Goal: Check status: Check status

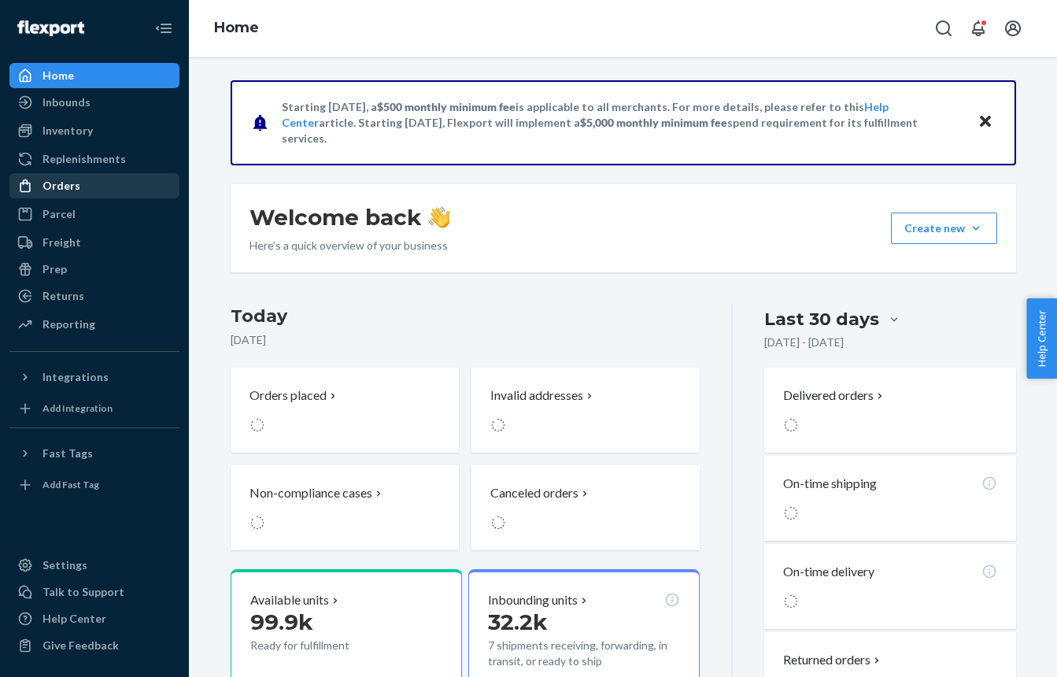
click at [66, 197] on div "Orders Ecommerce Orders Wholesale Orders" at bounding box center [94, 186] width 170 height 27
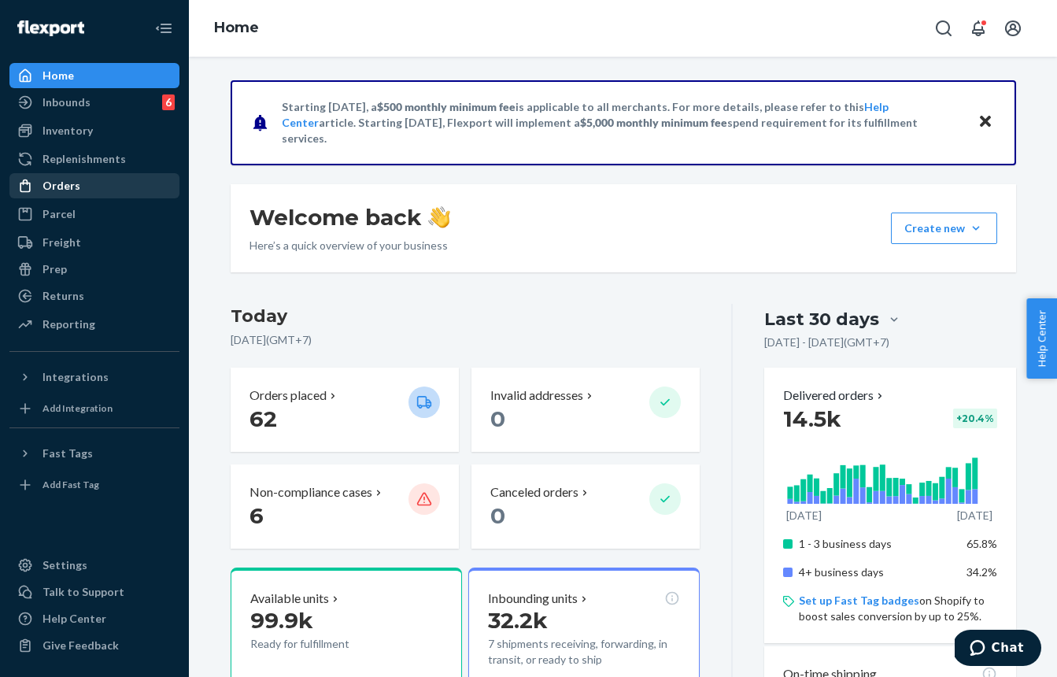
drag, startPoint x: 110, startPoint y: 175, endPoint x: 101, endPoint y: 177, distance: 9.7
click at [111, 175] on div "Orders" at bounding box center [94, 186] width 167 height 22
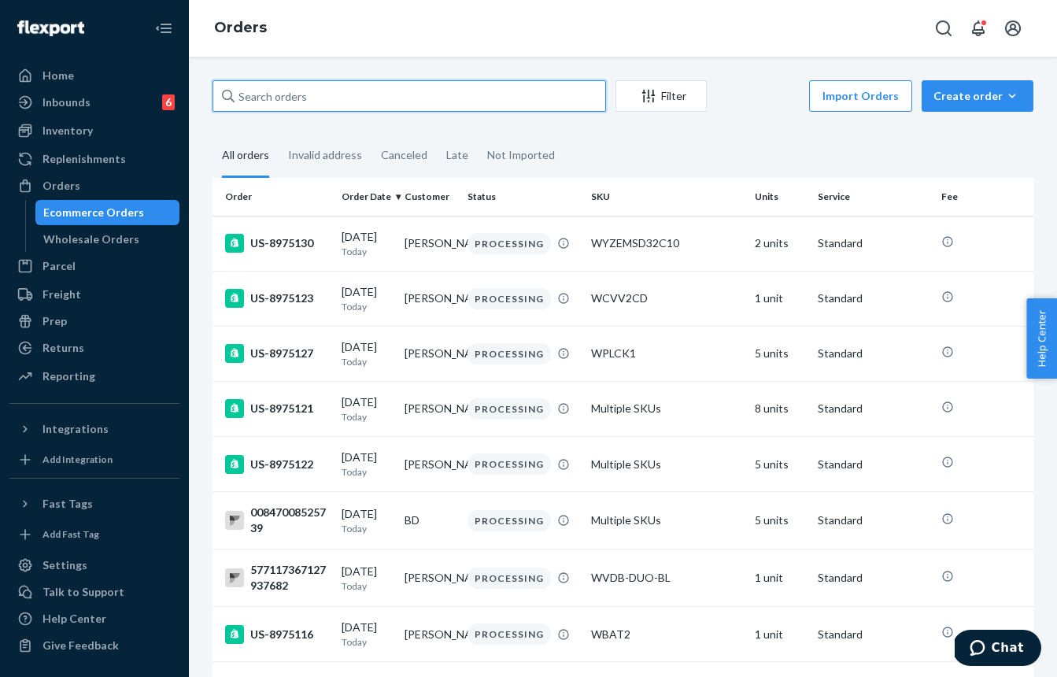
click at [304, 104] on input "text" at bounding box center [408, 95] width 393 height 31
paste input "US-8922849"
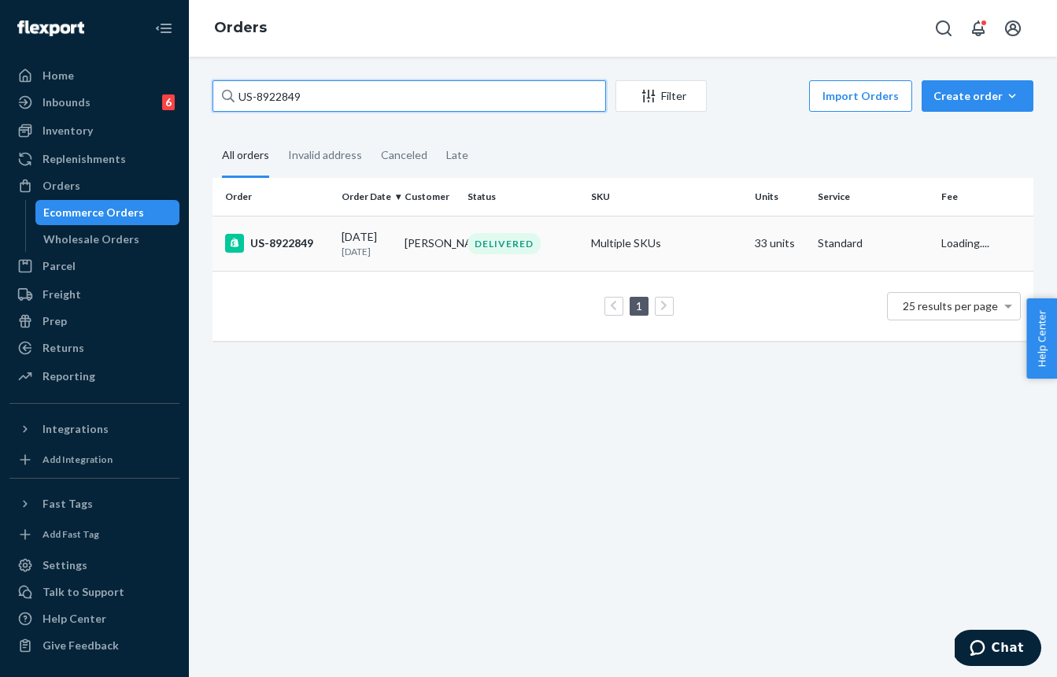
type input "US-8922849"
click at [400, 229] on td "[PERSON_NAME]" at bounding box center [429, 243] width 63 height 55
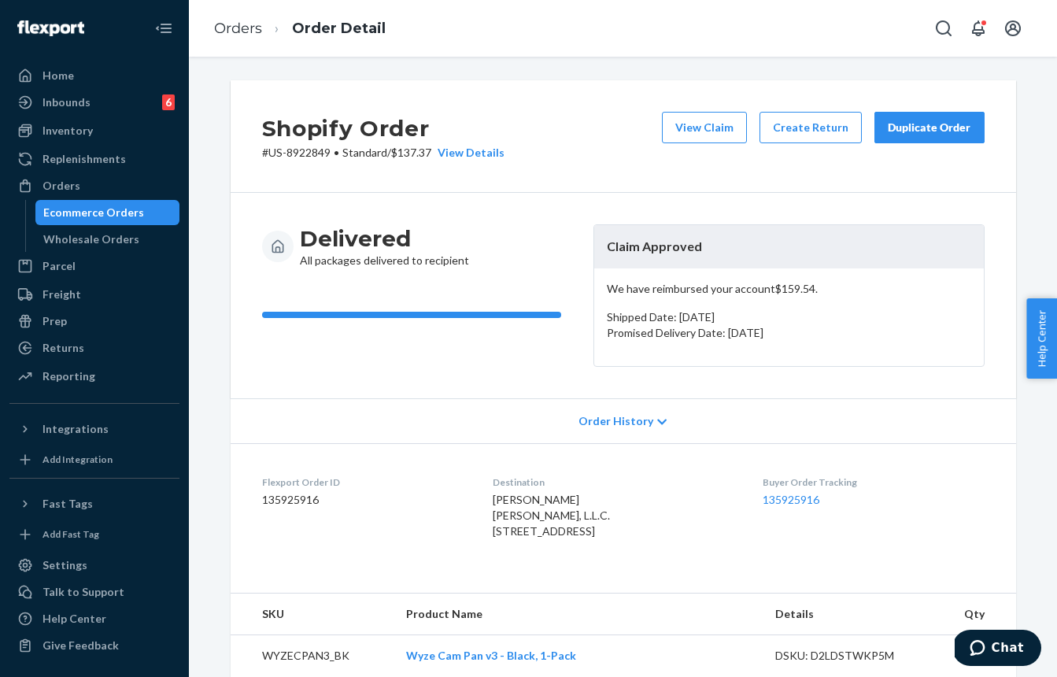
drag, startPoint x: 740, startPoint y: 282, endPoint x: 766, endPoint y: 288, distance: 27.3
click at [746, 283] on p "We have reimbursed your account $159.54 ." at bounding box center [789, 289] width 364 height 16
drag, startPoint x: 776, startPoint y: 290, endPoint x: 813, endPoint y: 289, distance: 37.0
click at [813, 289] on p "We have reimbursed your account $159.54 ." at bounding box center [789, 289] width 364 height 16
copy p "$159.54"
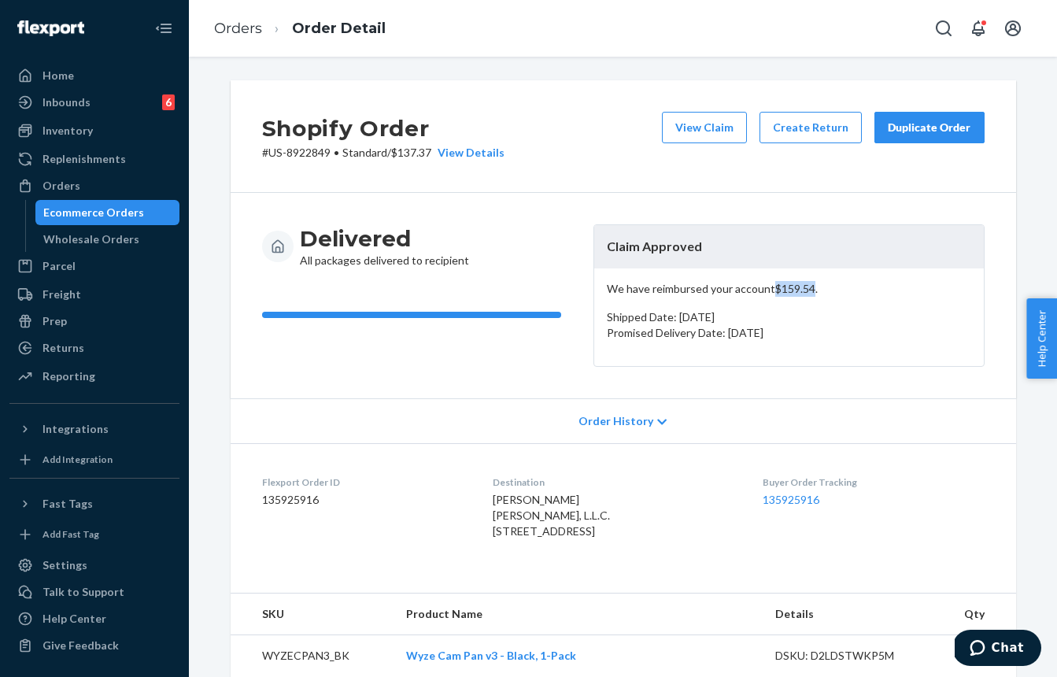
click at [101, 220] on div "Ecommerce Orders" at bounding box center [93, 213] width 101 height 16
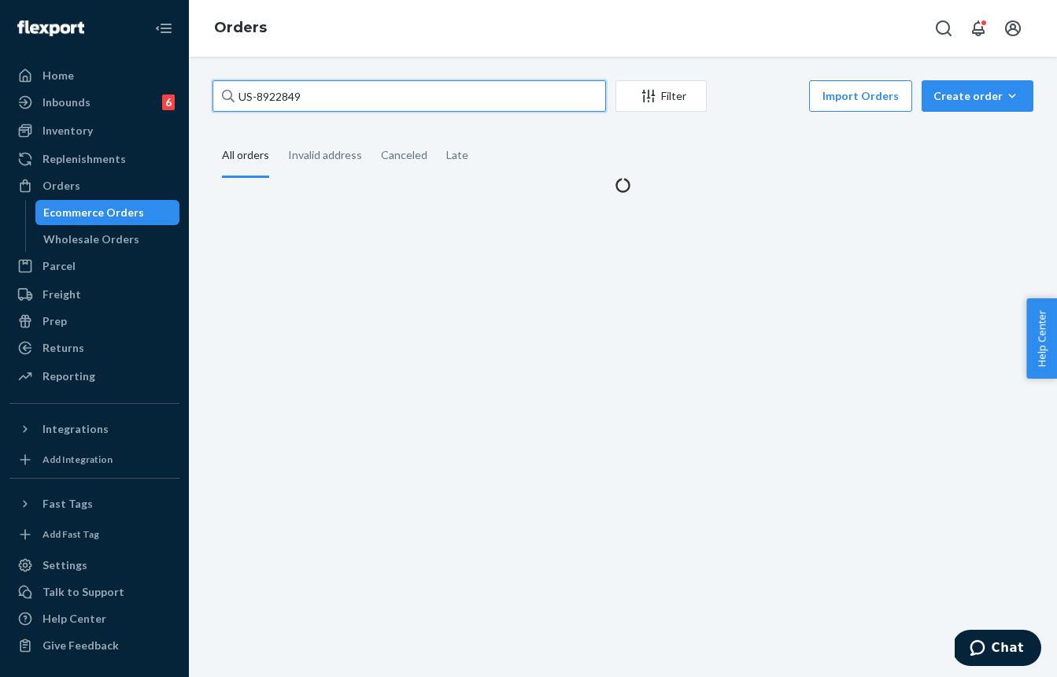
drag, startPoint x: 339, startPoint y: 109, endPoint x: 346, endPoint y: 105, distance: 8.5
click at [342, 107] on input "US-8922849" at bounding box center [408, 95] width 393 height 31
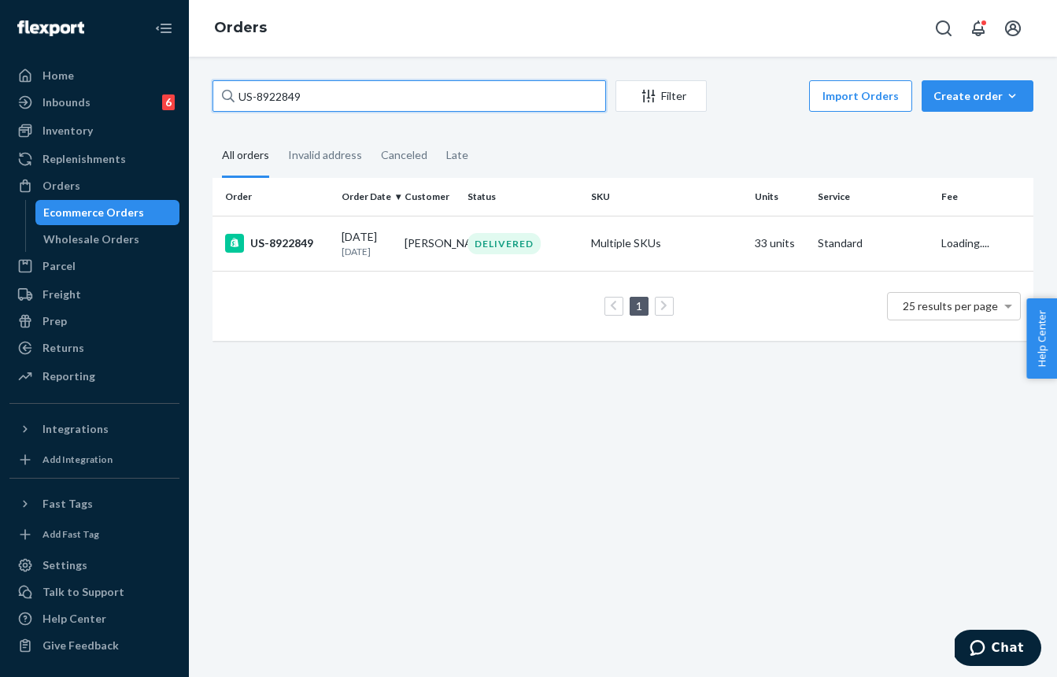
paste input "898918"
type input "US-8898918"
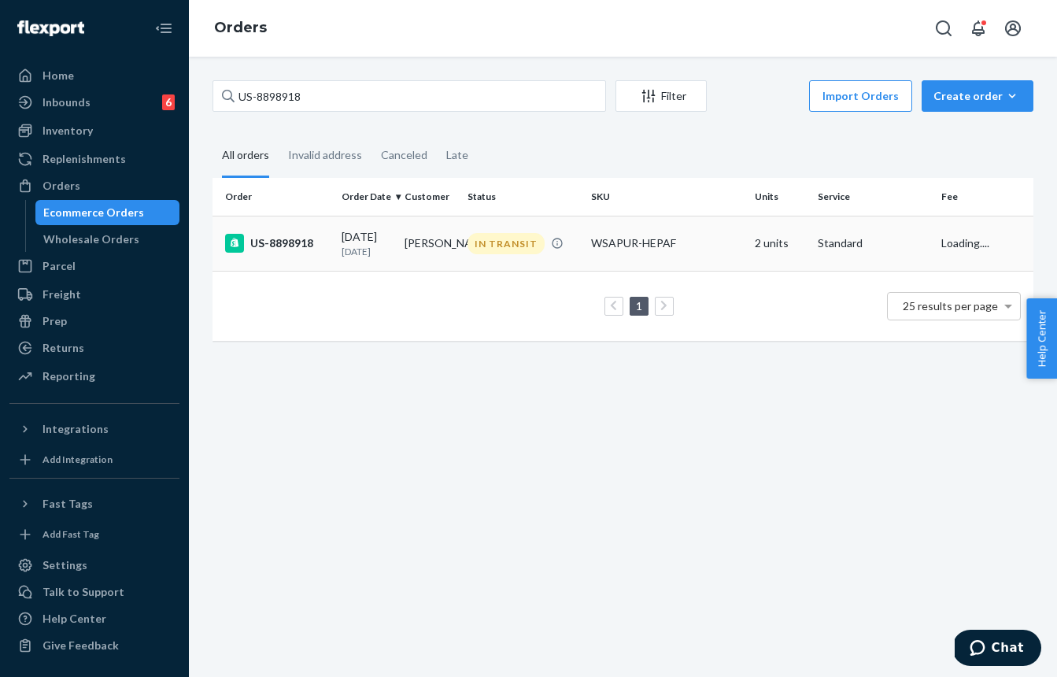
click at [422, 271] on td "[PERSON_NAME]" at bounding box center [429, 243] width 63 height 55
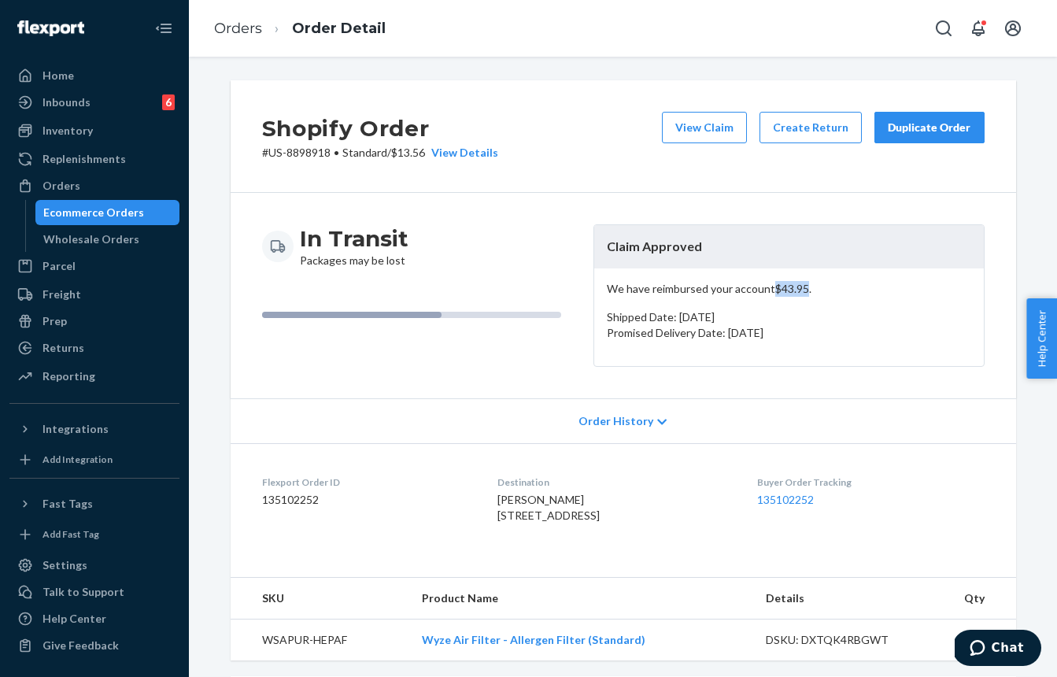
drag, startPoint x: 774, startPoint y: 291, endPoint x: 803, endPoint y: 291, distance: 29.1
click at [805, 292] on p "We have reimbursed your account $43.95 ." at bounding box center [789, 289] width 364 height 16
copy p "$43.95"
click at [91, 209] on div "Ecommerce Orders" at bounding box center [93, 213] width 101 height 16
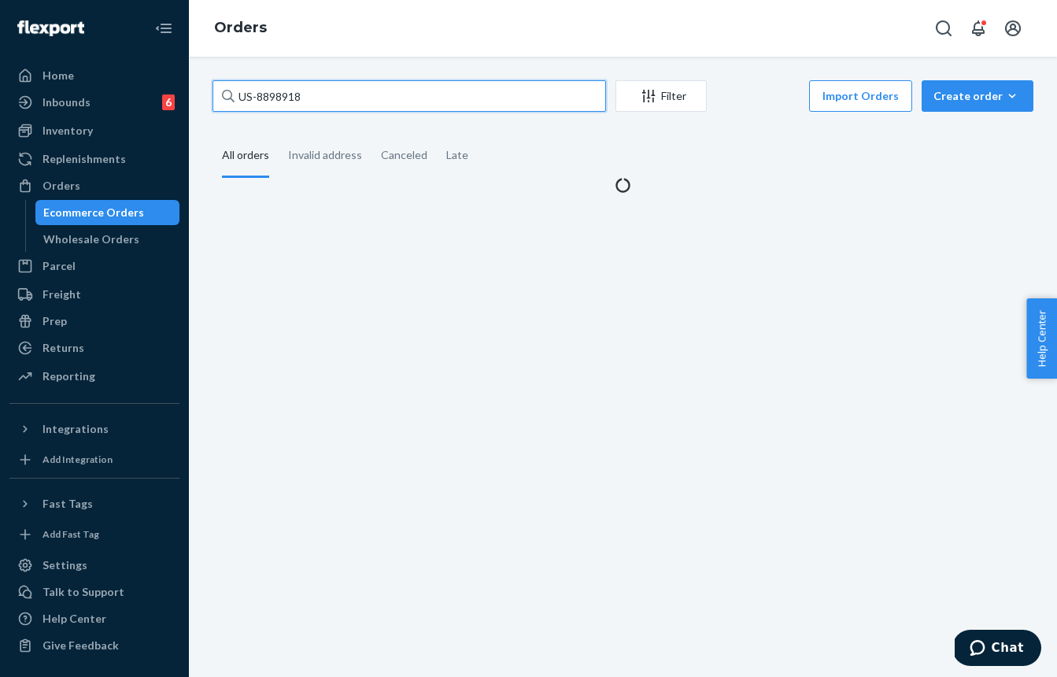
click at [327, 101] on input "US-8898918" at bounding box center [408, 95] width 393 height 31
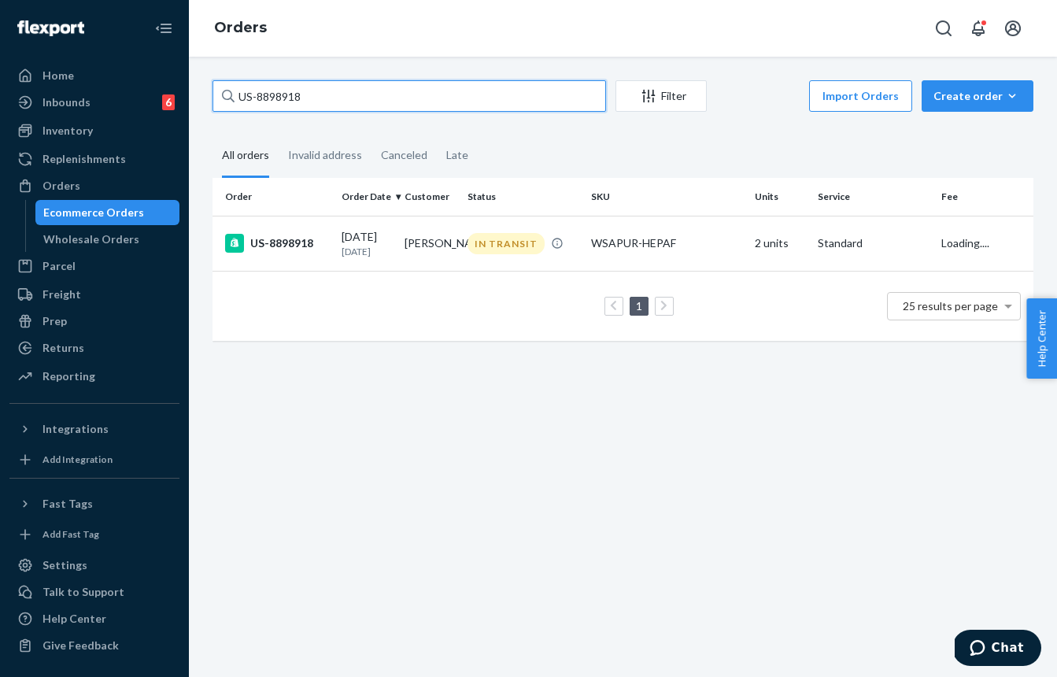
paste input "928424"
type input "US-8928424"
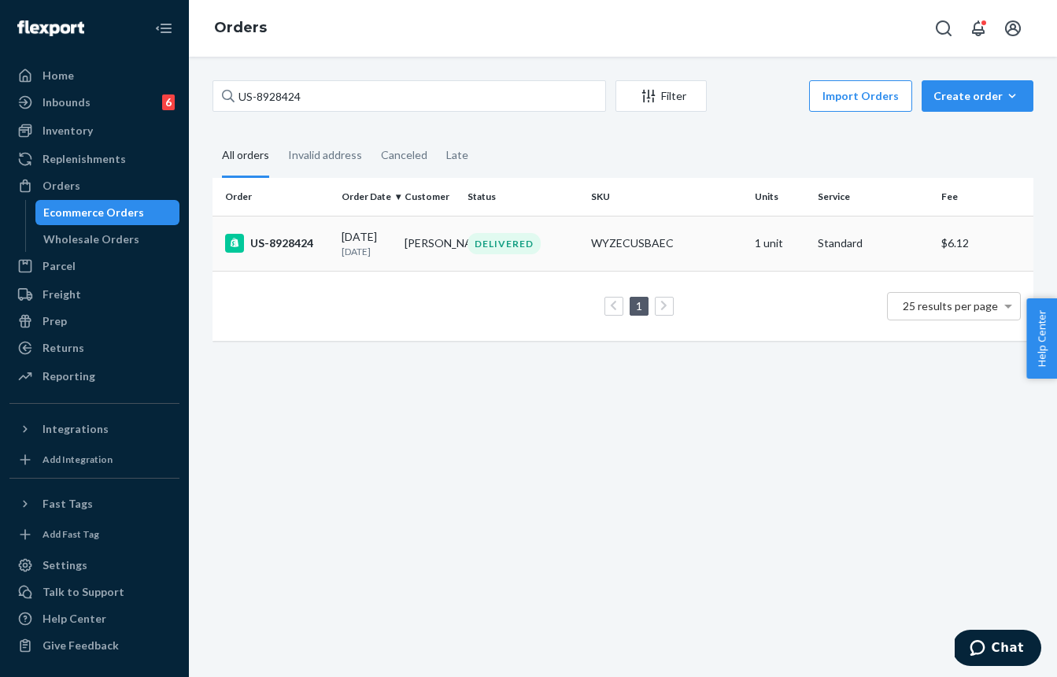
click at [430, 263] on td "[PERSON_NAME]" at bounding box center [429, 243] width 63 height 55
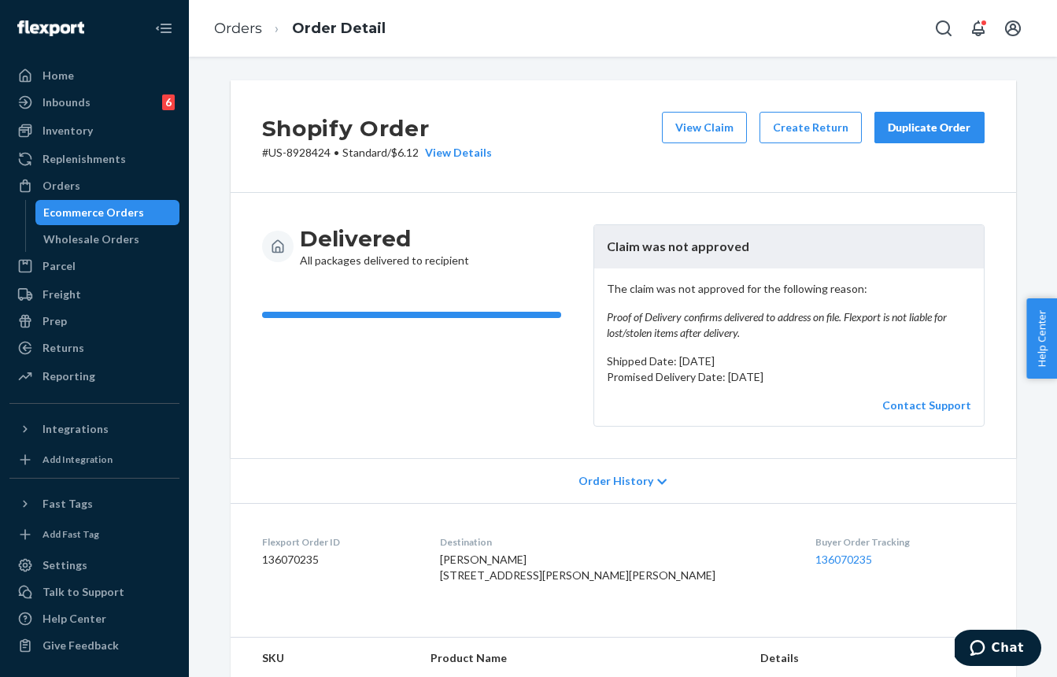
click at [72, 201] on div "Ecommerce Orders" at bounding box center [108, 212] width 142 height 22
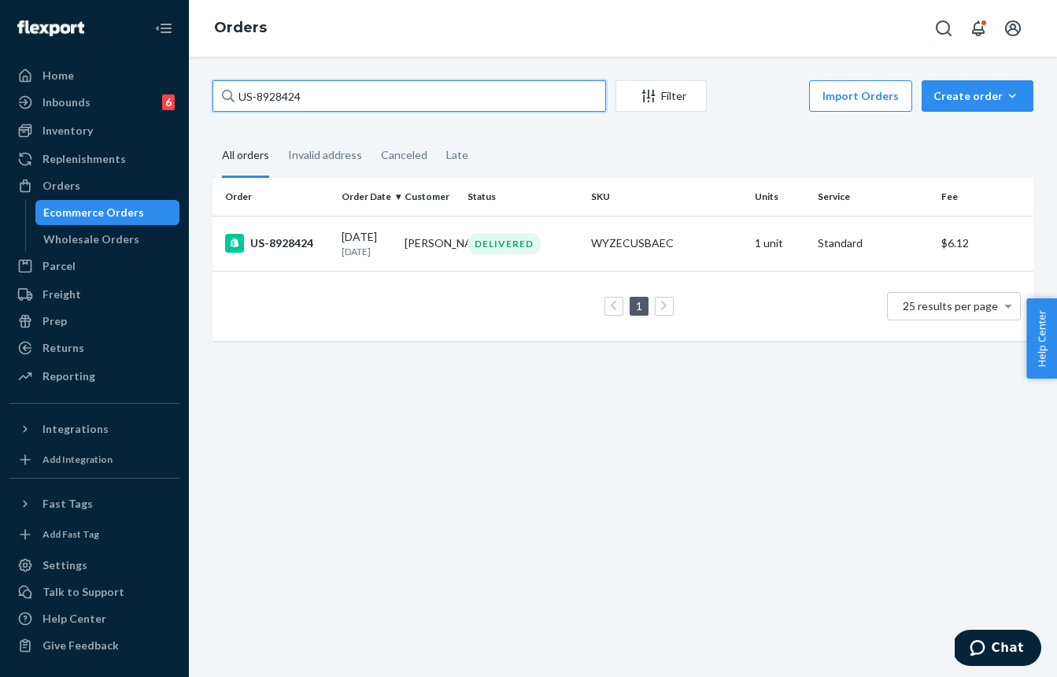
click at [330, 109] on input "US-8928424" at bounding box center [408, 95] width 393 height 31
paste input "893797"
type input "US-8893797"
click at [479, 243] on div "DELIVERED" at bounding box center [503, 243] width 73 height 21
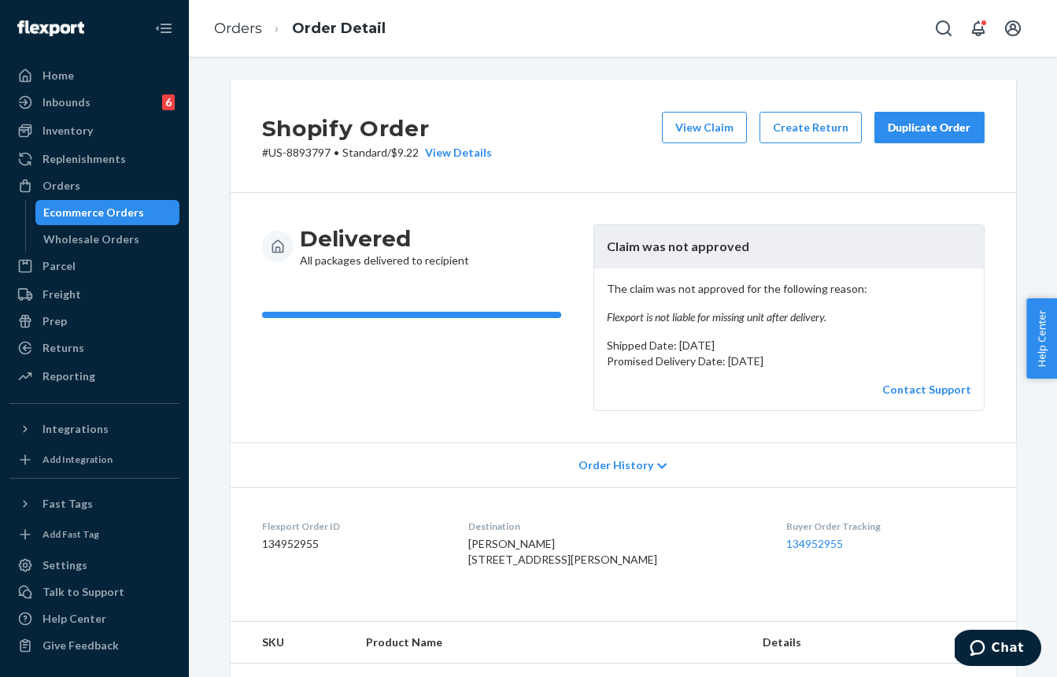
click at [112, 202] on div "Ecommerce Orders" at bounding box center [108, 212] width 142 height 22
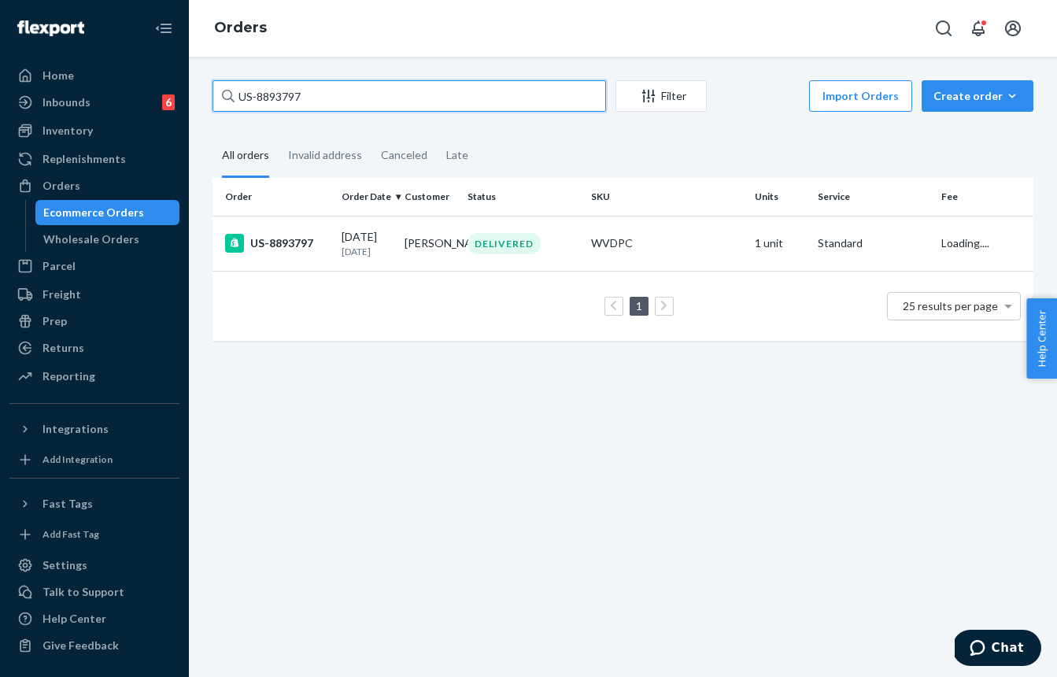
click at [355, 99] on input "US-8893797" at bounding box center [408, 95] width 393 height 31
paste input "81149"
type input "US-8881149"
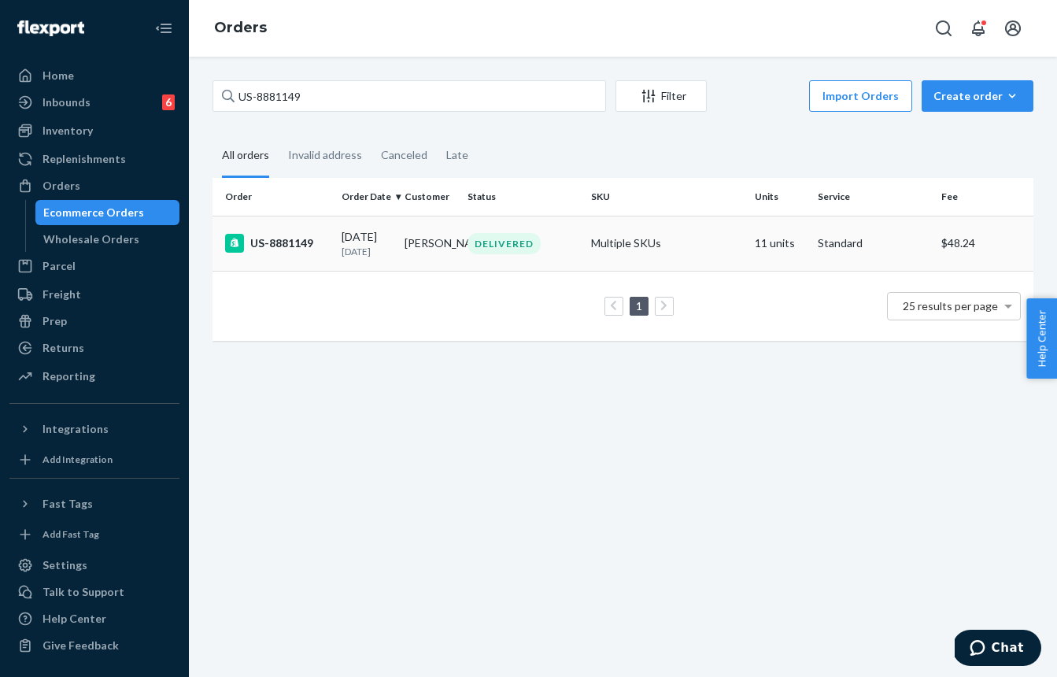
click at [411, 268] on td "[PERSON_NAME]" at bounding box center [429, 243] width 63 height 55
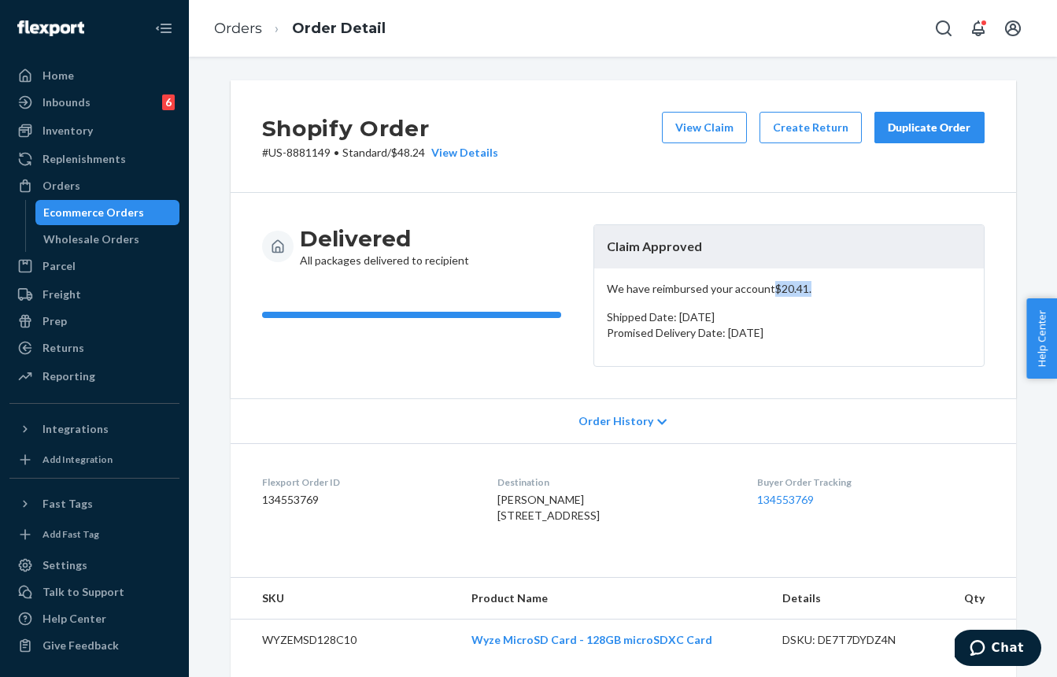
drag, startPoint x: 773, startPoint y: 291, endPoint x: 806, endPoint y: 289, distance: 32.3
click at [812, 291] on p "We have reimbursed your account $20.41 ." at bounding box center [789, 289] width 364 height 16
copy p "$20.41 ."
click at [82, 216] on div "Ecommerce Orders" at bounding box center [93, 213] width 101 height 16
drag, startPoint x: 82, startPoint y: 216, endPoint x: 131, endPoint y: 207, distance: 49.5
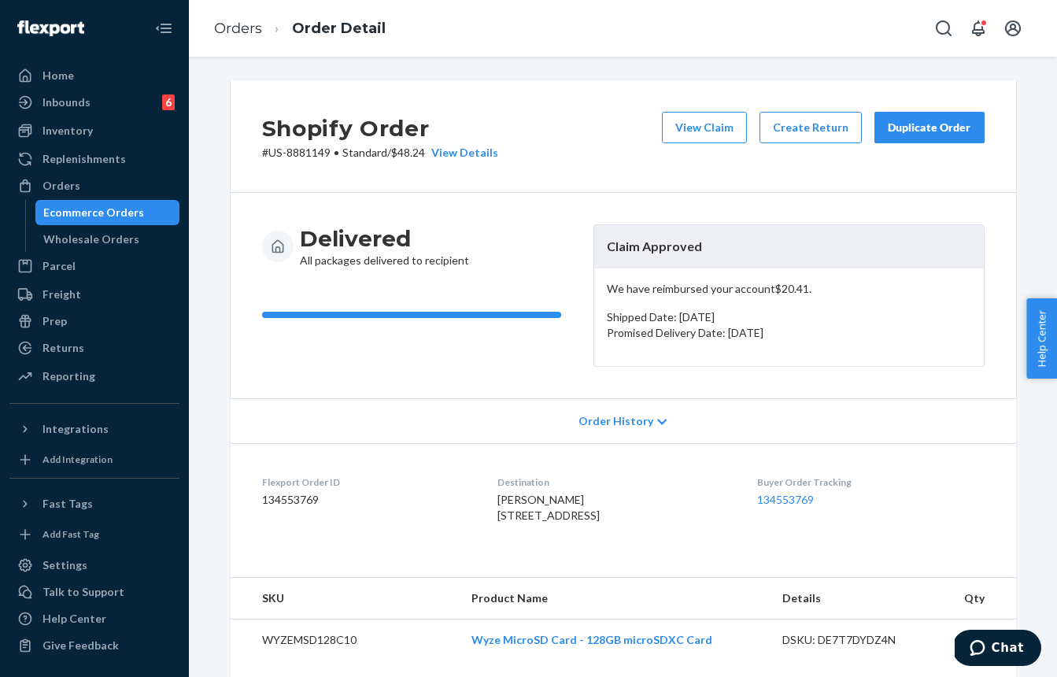
click at [82, 216] on div "Ecommerce Orders" at bounding box center [93, 213] width 101 height 16
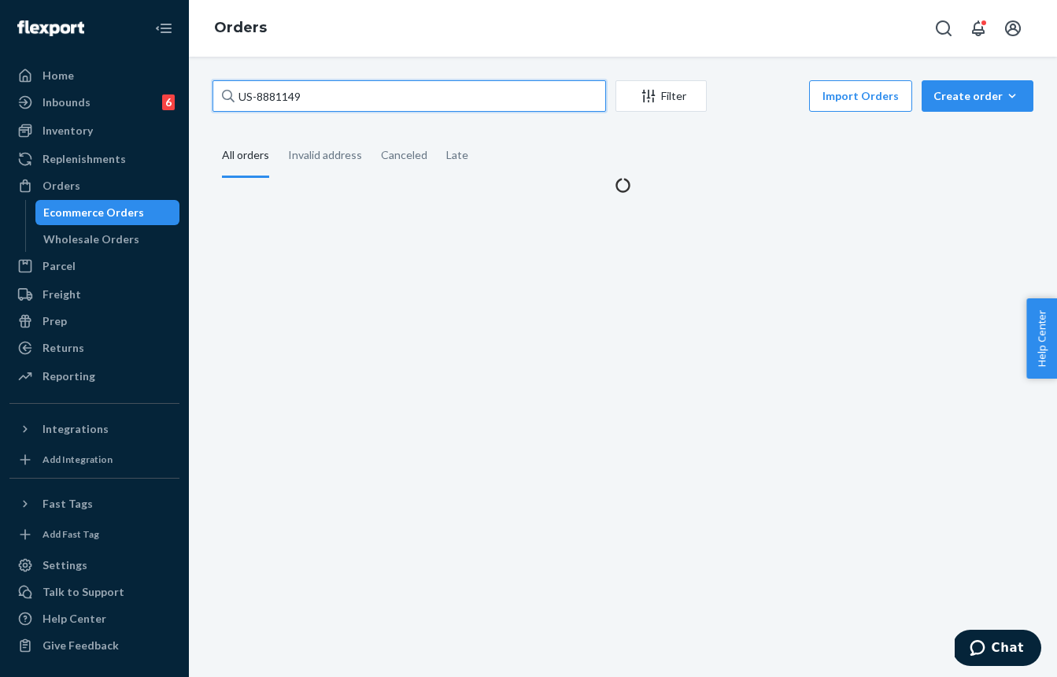
click at [329, 108] on input "US-8881149" at bounding box center [408, 95] width 393 height 31
paste input "084"
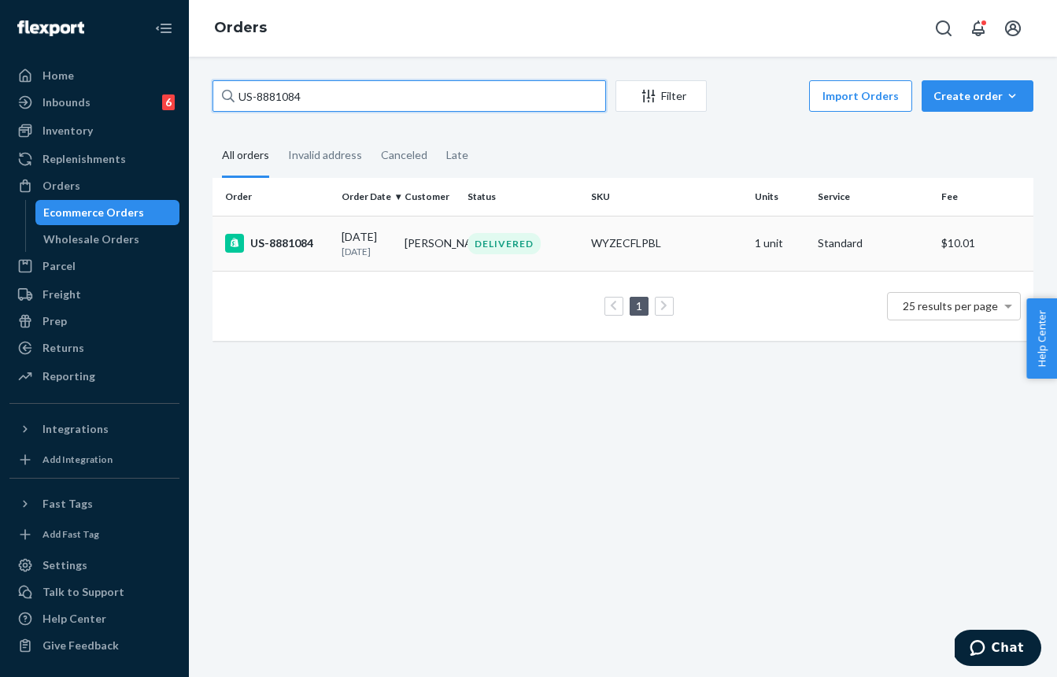
type input "US-8881084"
click at [515, 254] on div "DELIVERED" at bounding box center [503, 243] width 73 height 21
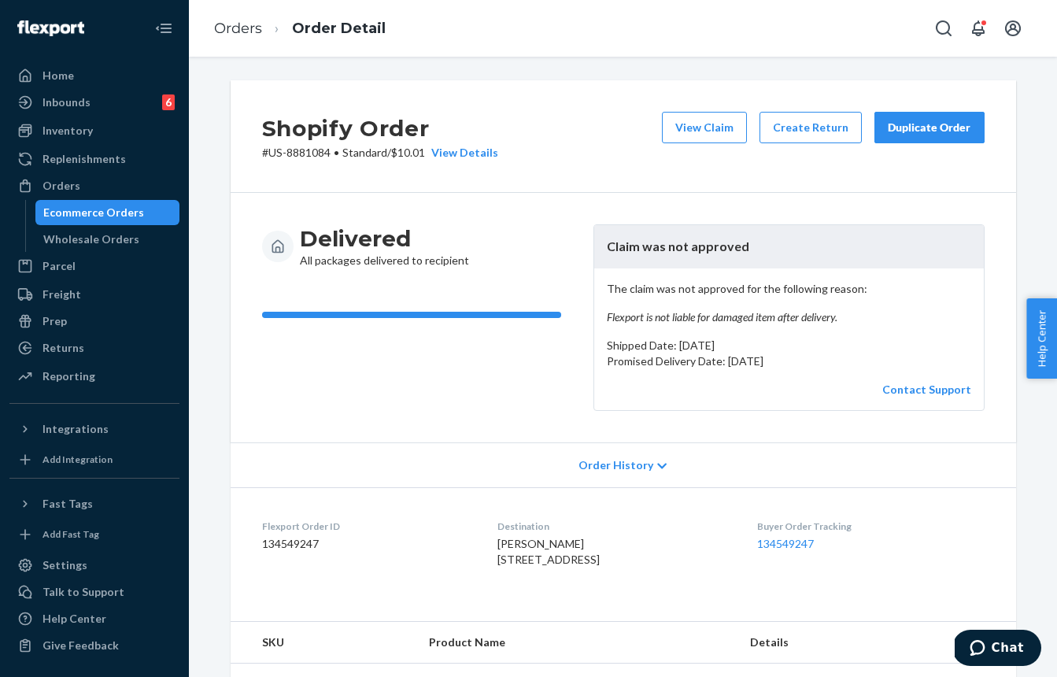
click at [127, 219] on div "Ecommerce Orders" at bounding box center [93, 213] width 101 height 16
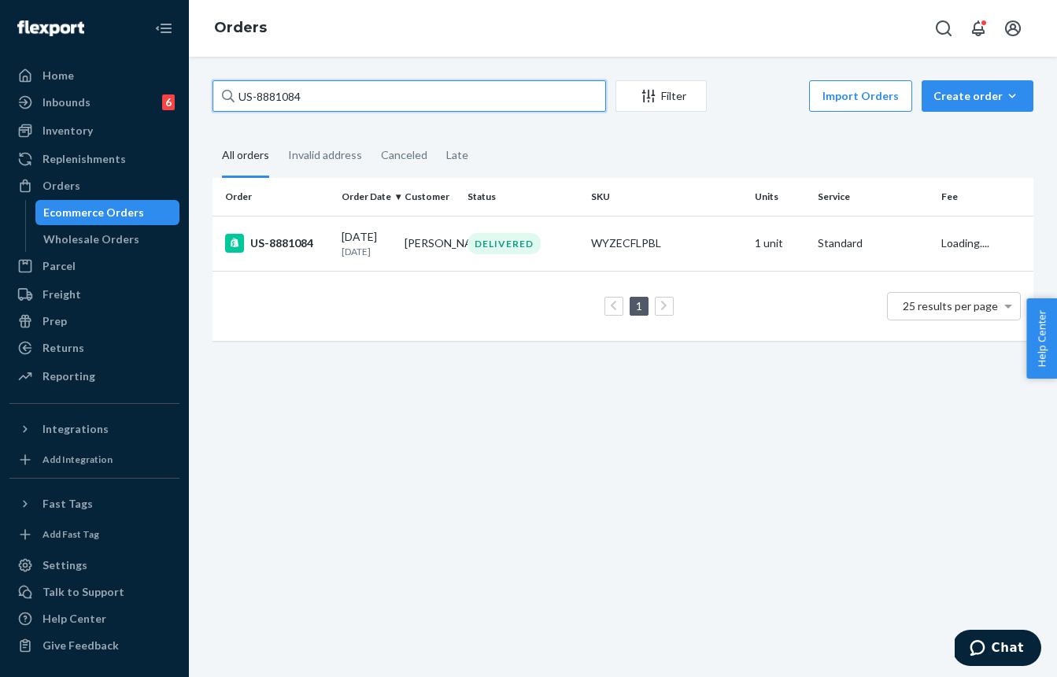
click at [351, 104] on input "US-8881084" at bounding box center [408, 95] width 393 height 31
paste input "928798"
type input "US-8928798"
click at [443, 235] on td "[PERSON_NAME]" at bounding box center [429, 243] width 63 height 55
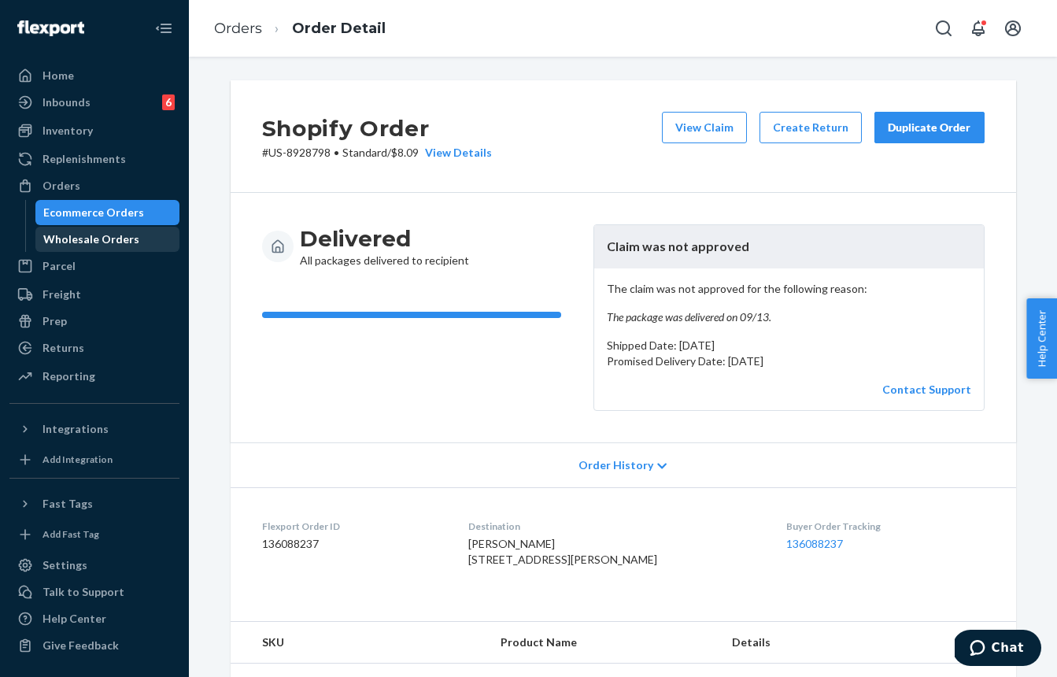
drag, startPoint x: 64, startPoint y: 205, endPoint x: 77, endPoint y: 230, distance: 28.5
click at [78, 211] on div "Ecommerce Orders" at bounding box center [93, 213] width 101 height 16
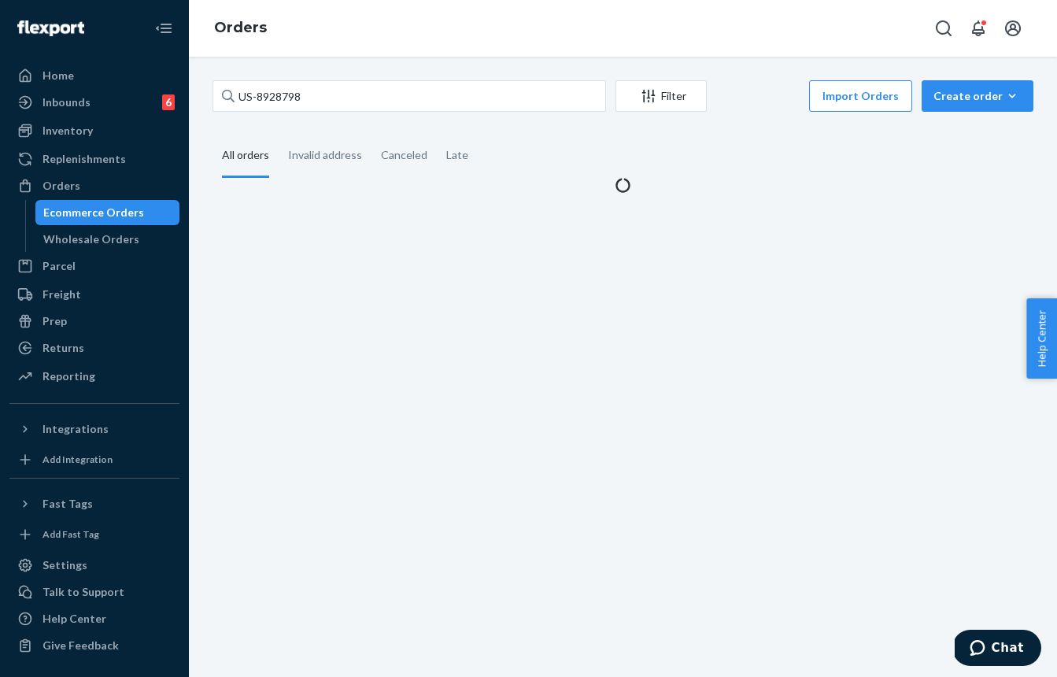
click at [76, 212] on div "Ecommerce Orders" at bounding box center [93, 213] width 101 height 16
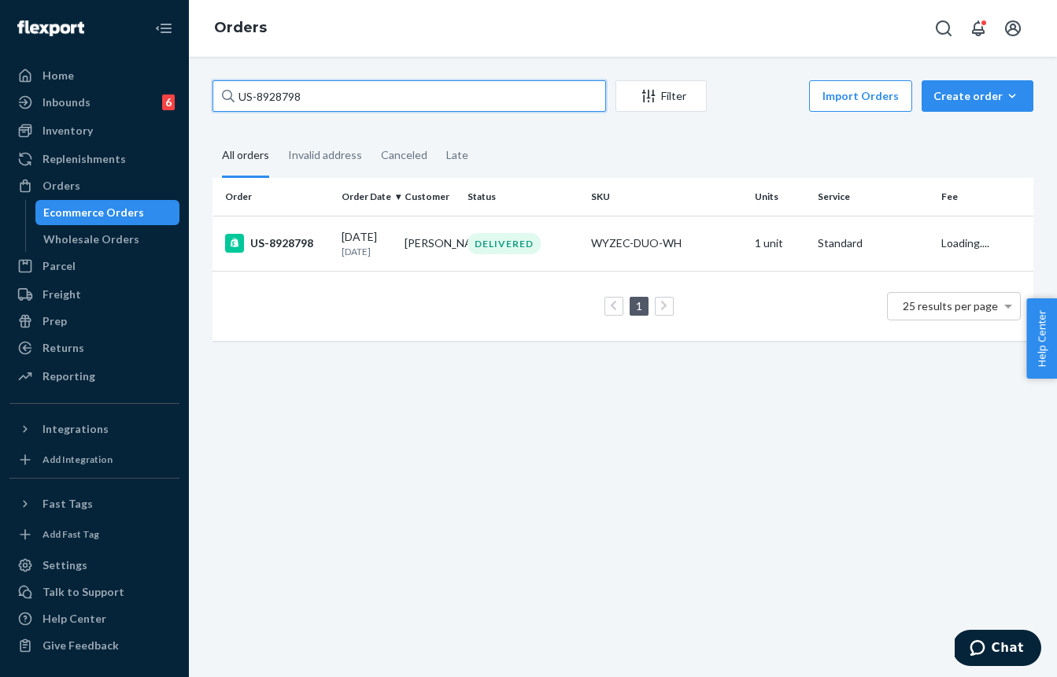
click at [307, 105] on input "US-8928798" at bounding box center [408, 95] width 393 height 31
paste input "19485"
type input "US-8919485"
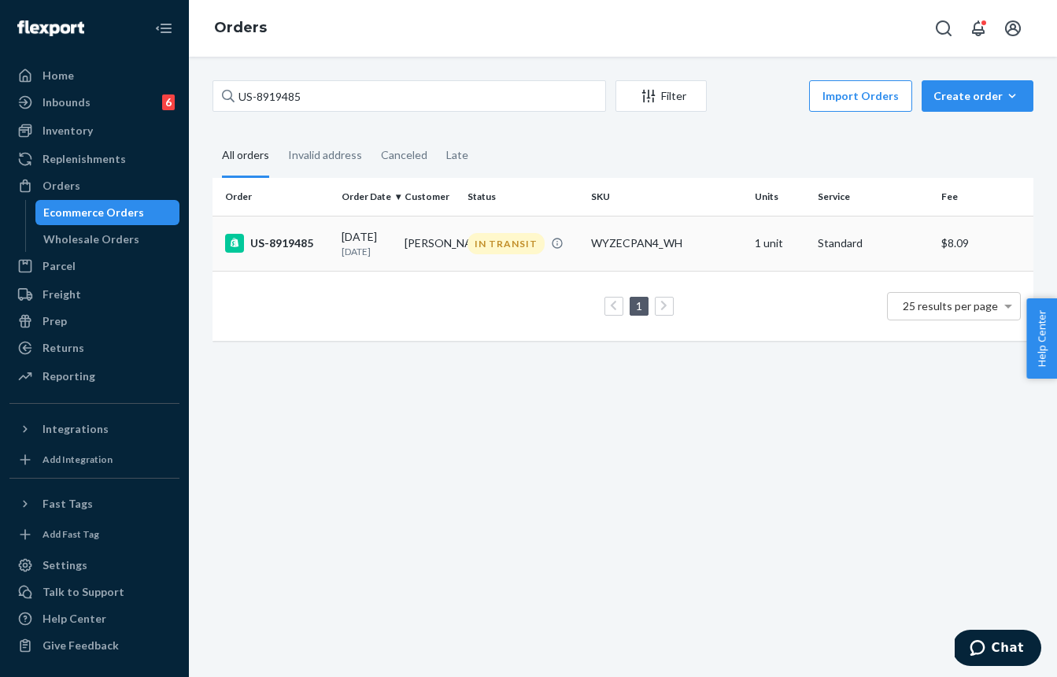
click at [373, 246] on p "[DATE]" at bounding box center [366, 251] width 50 height 13
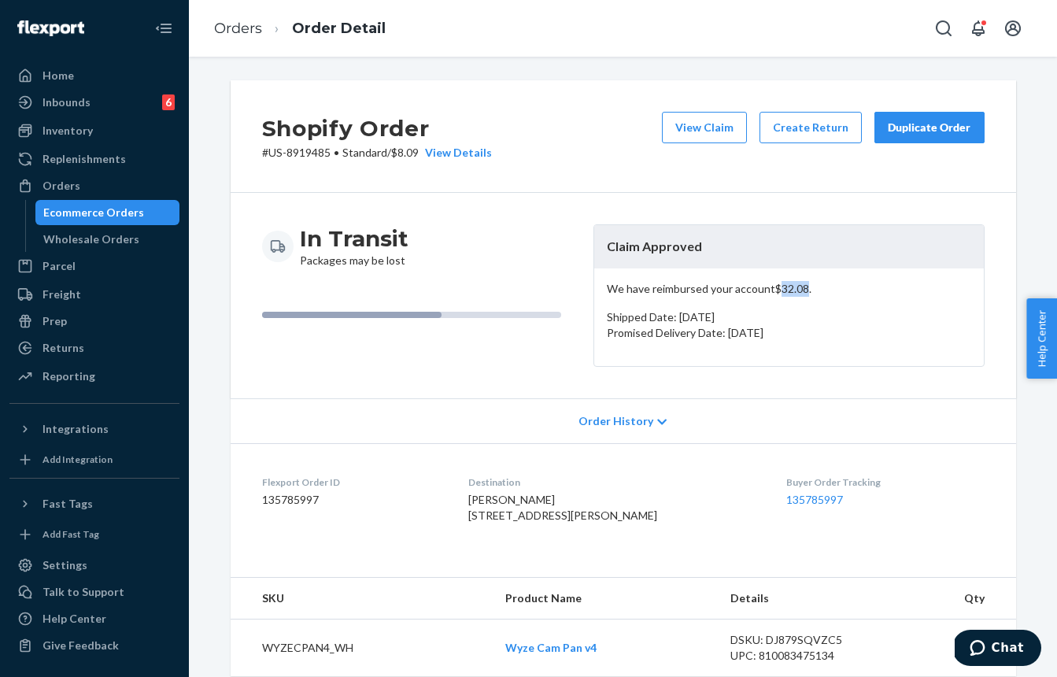
drag, startPoint x: 777, startPoint y: 291, endPoint x: 783, endPoint y: 297, distance: 8.9
click at [805, 290] on p "We have reimbursed your account $32.08 ." at bounding box center [789, 289] width 364 height 16
copy p "32.08"
click at [95, 202] on div "Ecommerce Orders" at bounding box center [108, 212] width 142 height 22
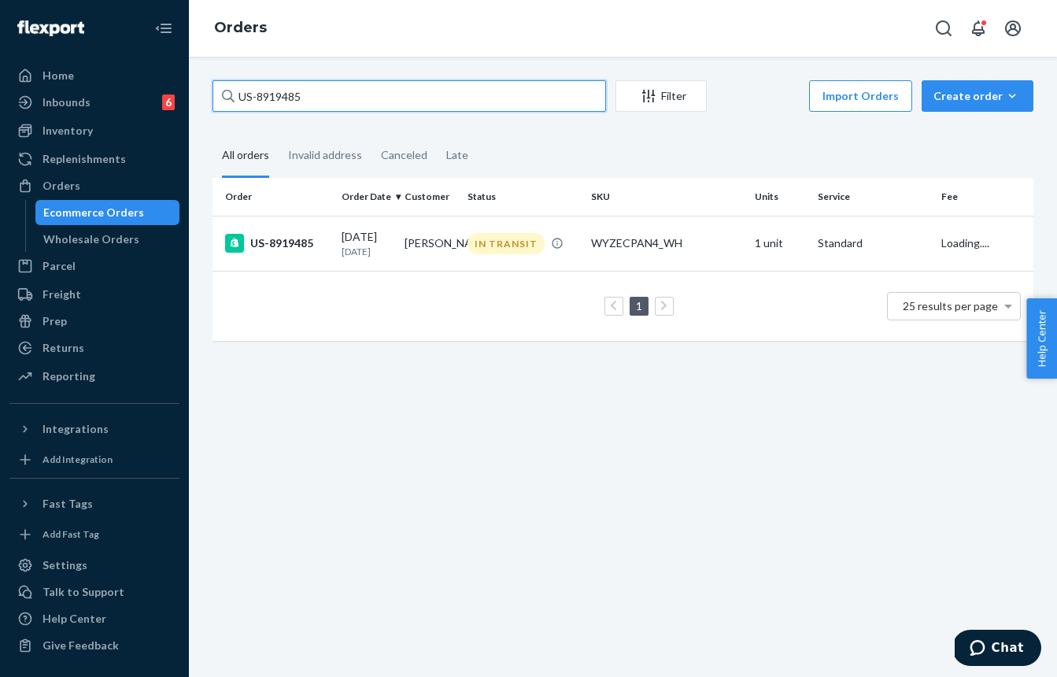
click at [330, 93] on input "US-8919485" at bounding box center [408, 95] width 393 height 31
click at [328, 98] on input "US-8919485" at bounding box center [408, 95] width 393 height 31
paste input "577091585652985963"
type input "577091585652985963"
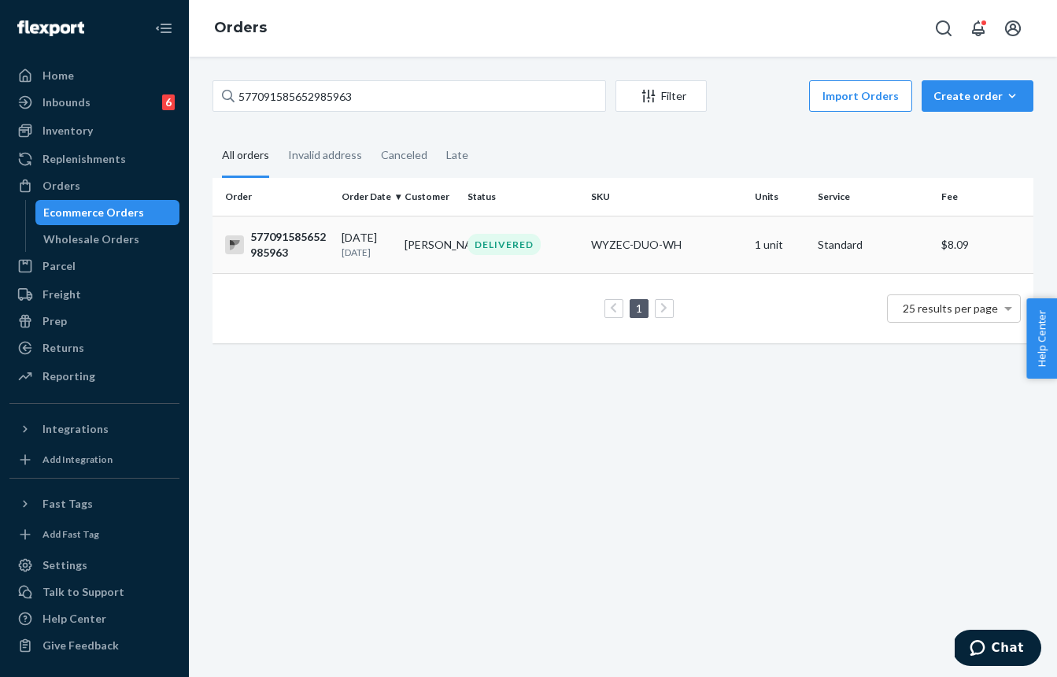
click at [505, 249] on div "DELIVERED" at bounding box center [503, 244] width 73 height 21
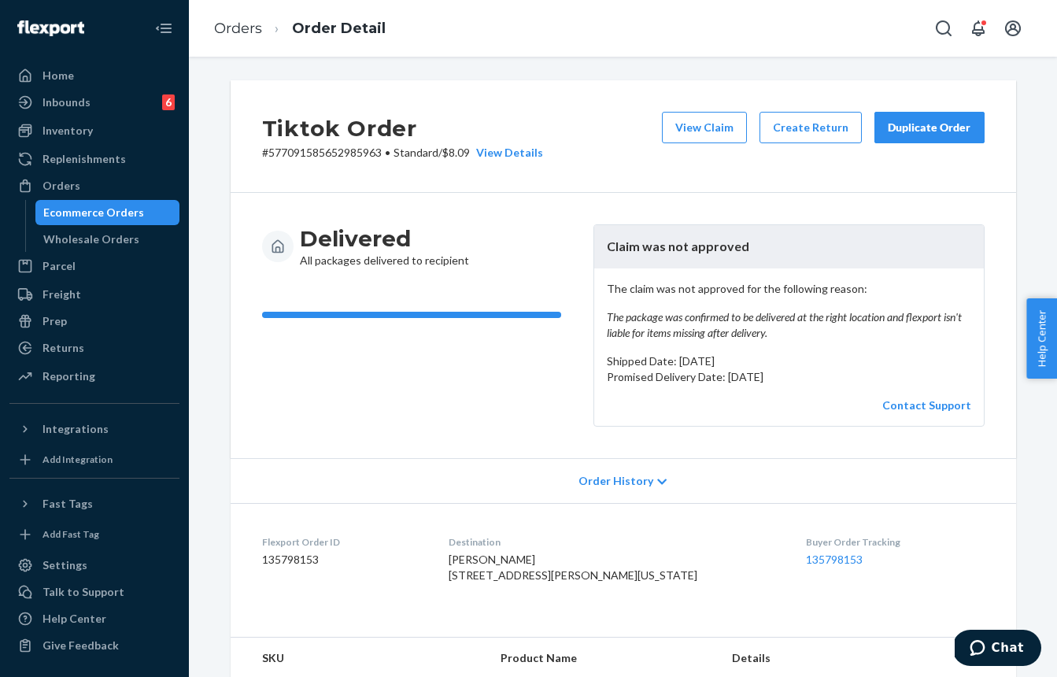
click at [93, 210] on div "Ecommerce Orders" at bounding box center [93, 213] width 101 height 16
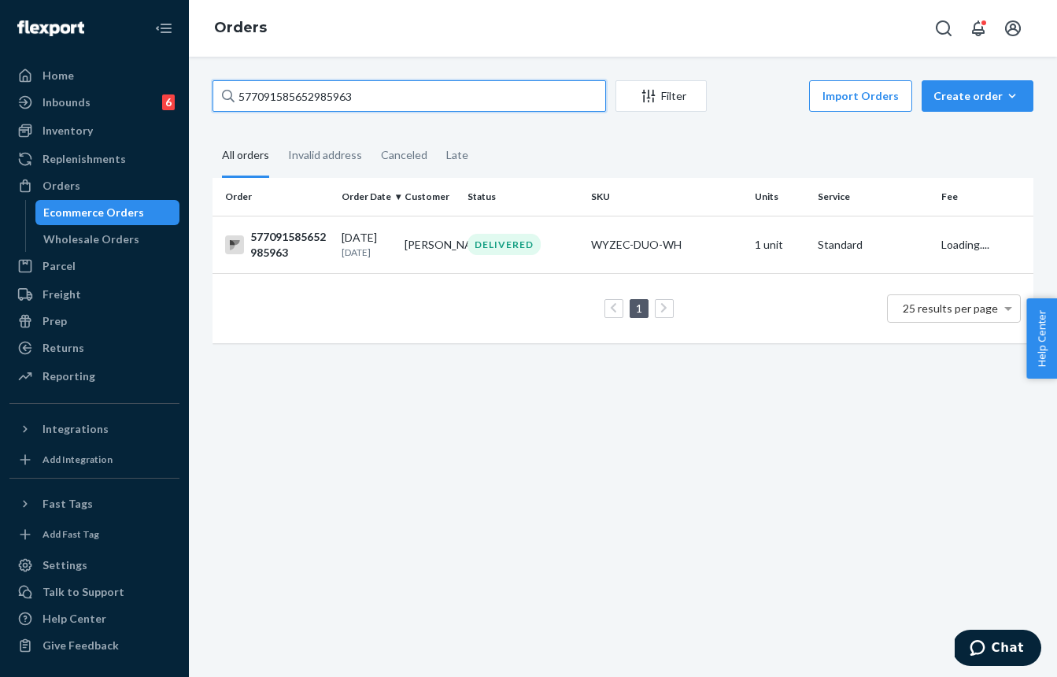
click at [361, 105] on input "577091585652985963" at bounding box center [408, 95] width 393 height 31
paste input "US-8928542"
type input "US-8928542"
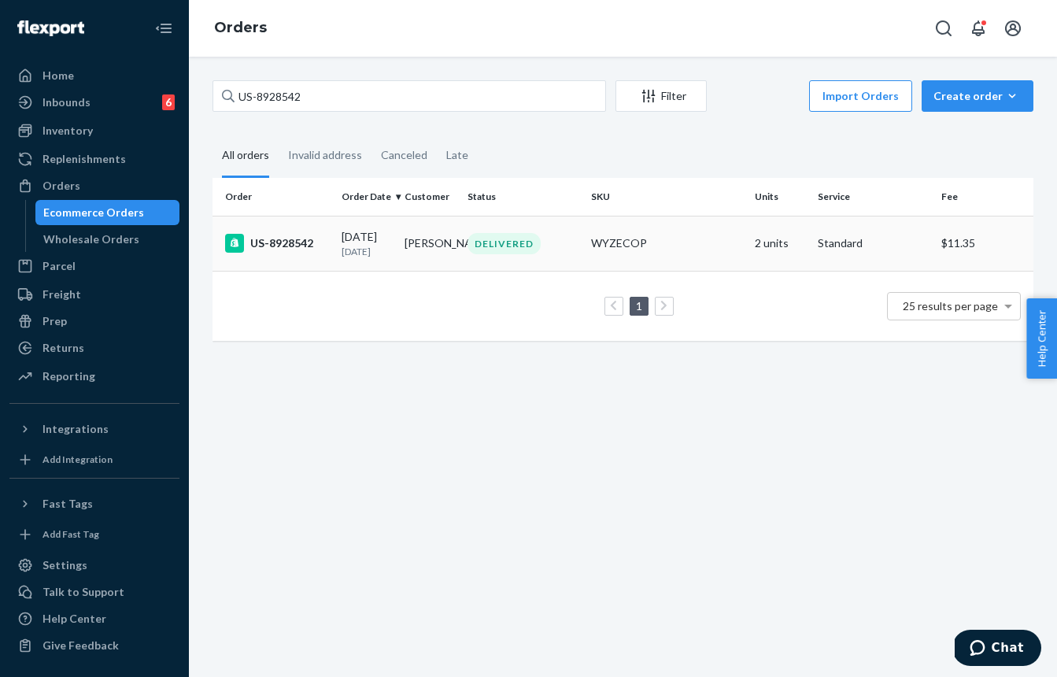
click at [431, 223] on td "[PERSON_NAME]" at bounding box center [429, 243] width 63 height 55
